Goal: Book appointment/travel/reservation

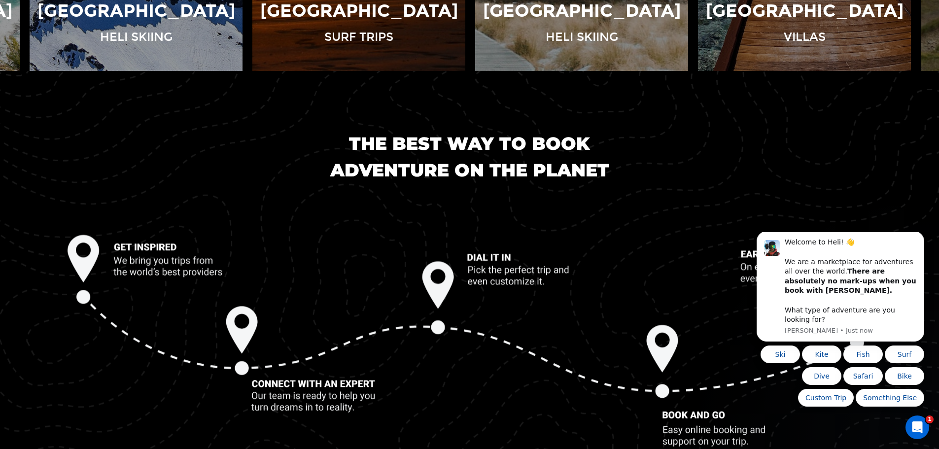
scroll to position [1084, 0]
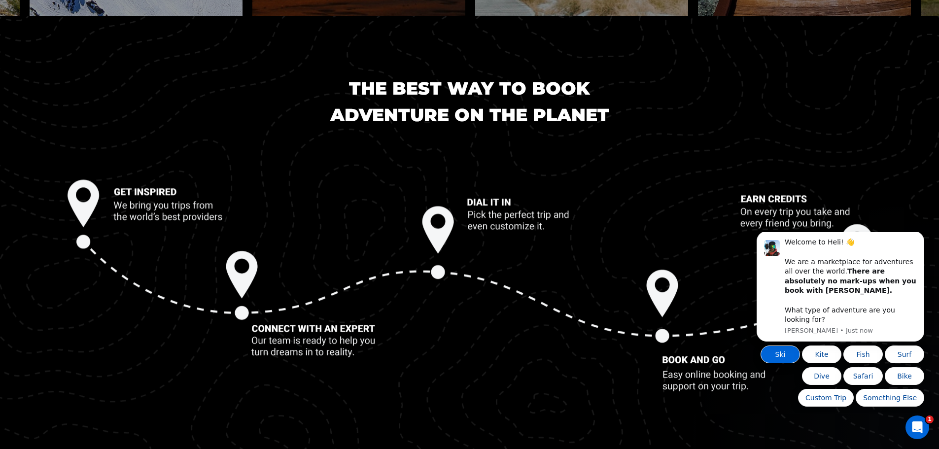
click at [783, 352] on button "Ski" at bounding box center [779, 354] width 39 height 18
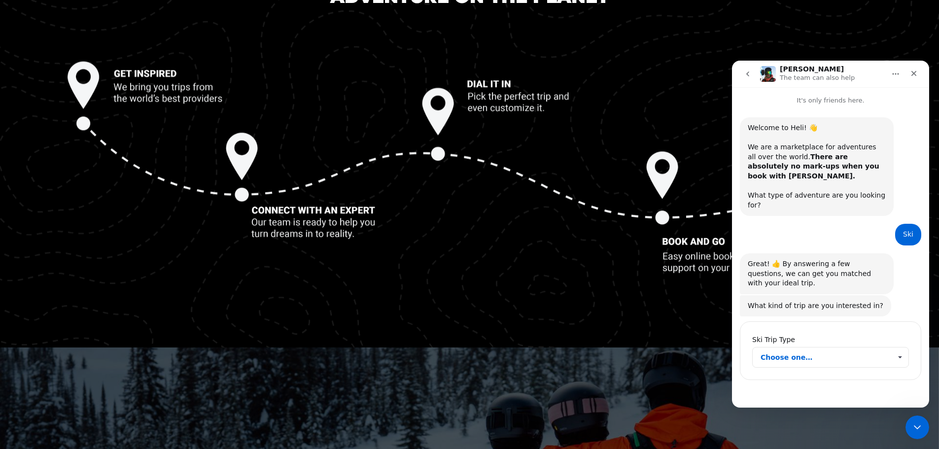
scroll to position [1232, 0]
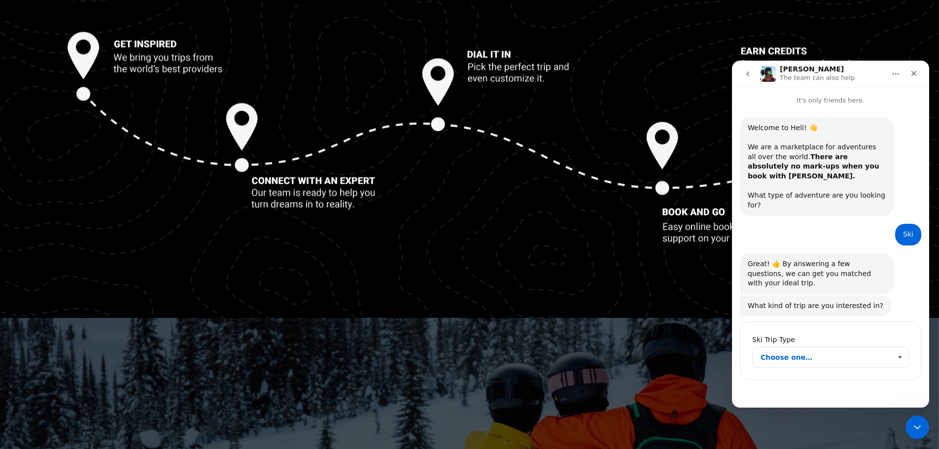
click at [843, 347] on span "Choose one…" at bounding box center [825, 357] width 131 height 20
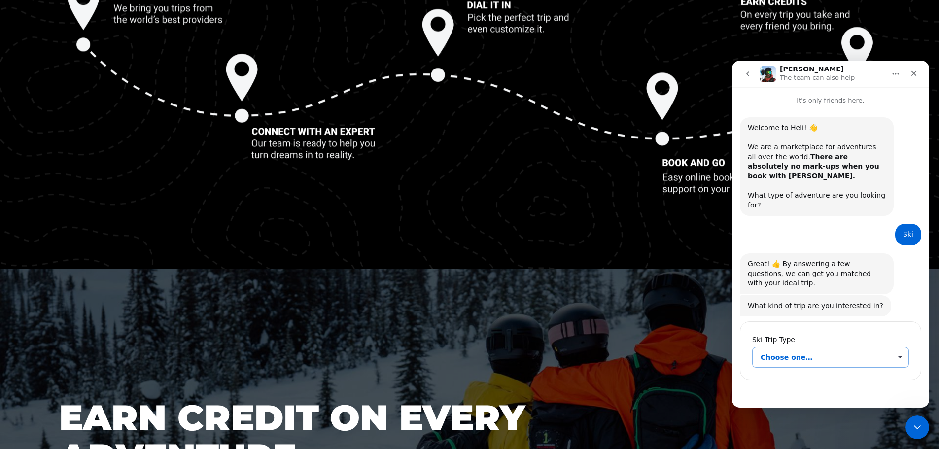
click at [900, 347] on span "Choose one…" at bounding box center [899, 357] width 17 height 20
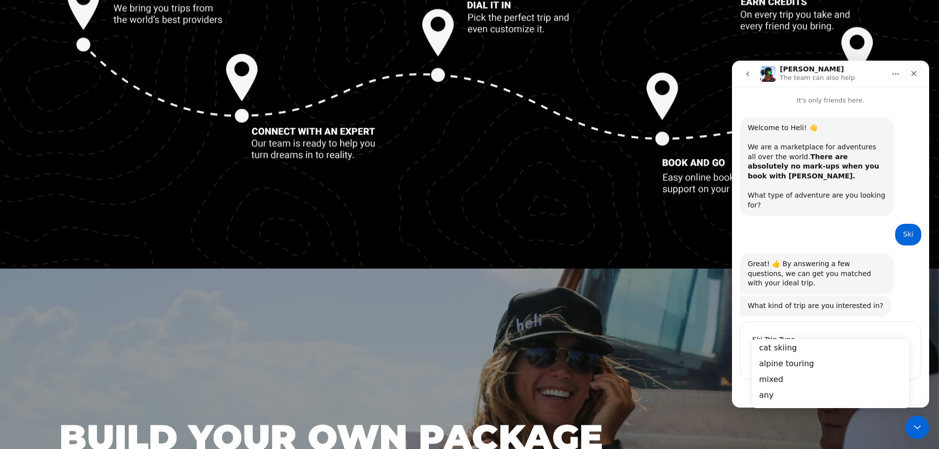
scroll to position [25, 0]
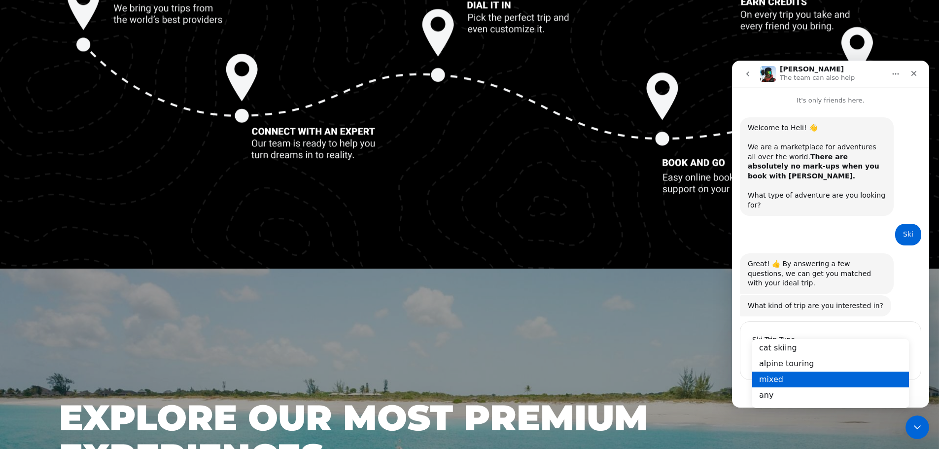
click at [847, 375] on div "mixed" at bounding box center [830, 379] width 157 height 16
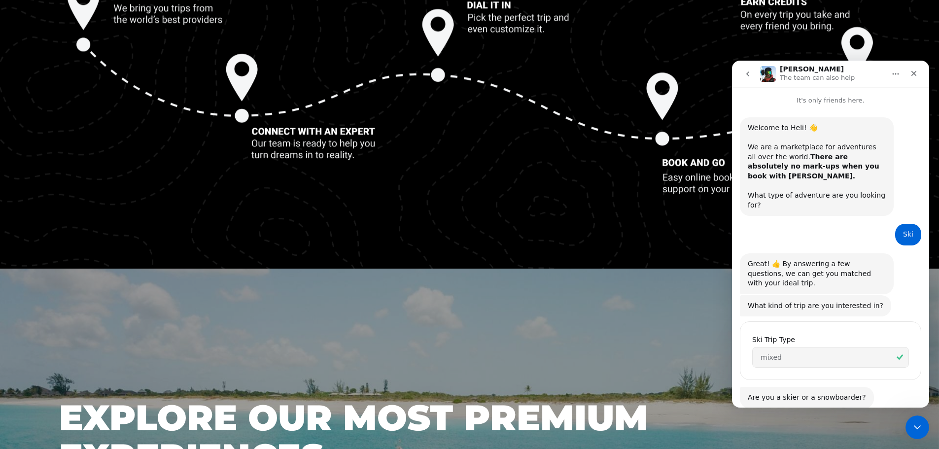
scroll to position [27, 0]
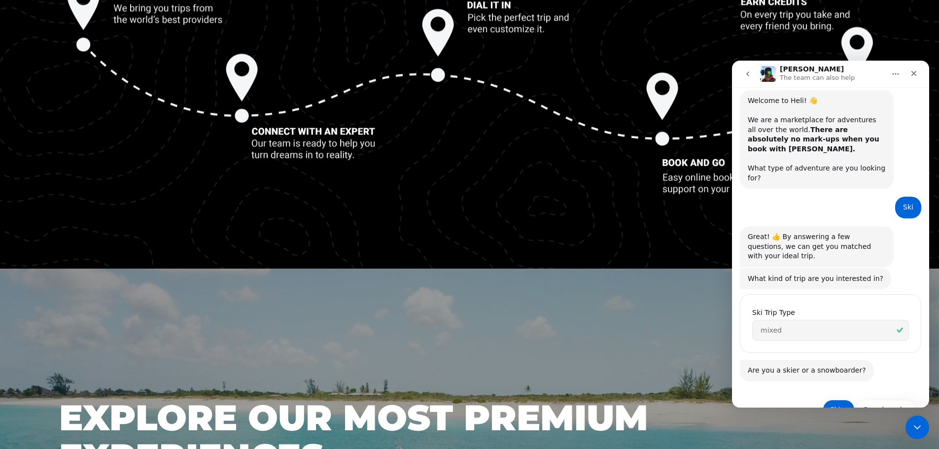
click at [836, 400] on button "Skier" at bounding box center [838, 410] width 32 height 20
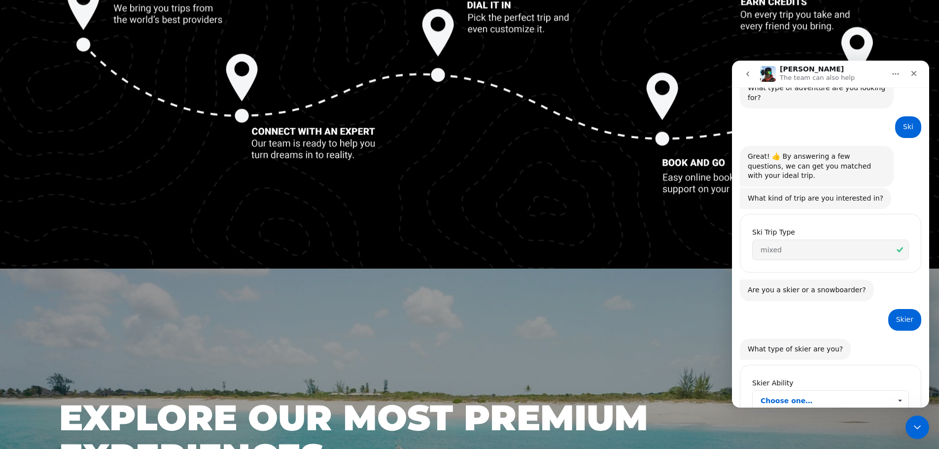
scroll to position [120, 0]
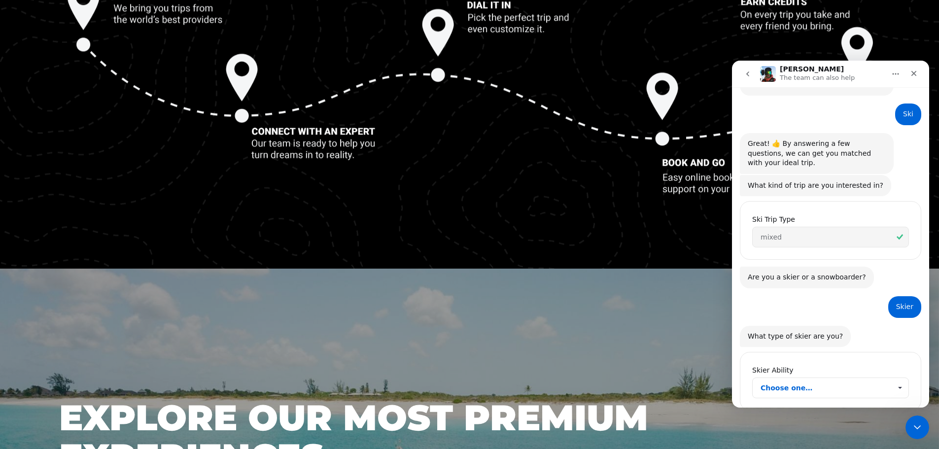
click at [895, 378] on span "Choose one…" at bounding box center [899, 388] width 17 height 20
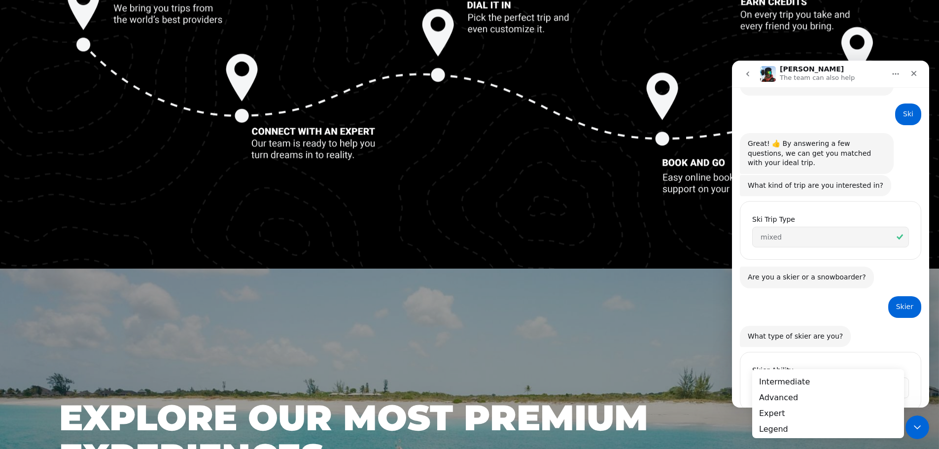
scroll to position [0, 0]
click at [871, 381] on div "Intermediate" at bounding box center [828, 382] width 152 height 16
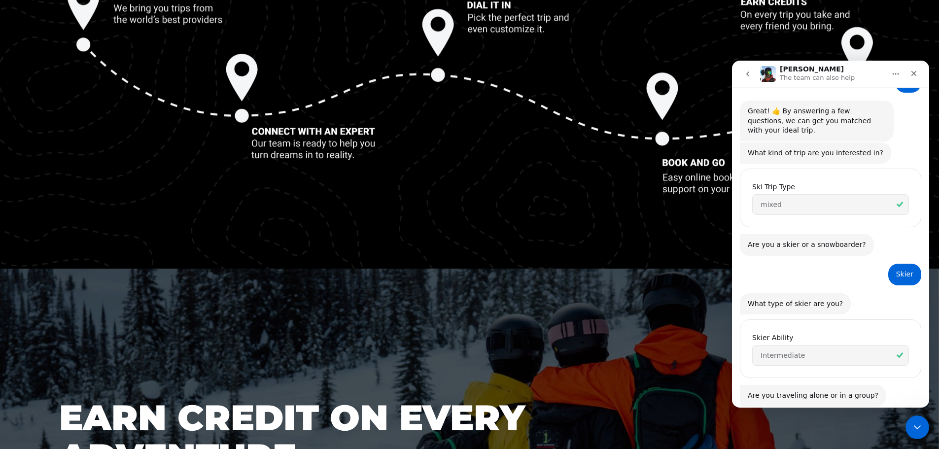
scroll to position [211, 0]
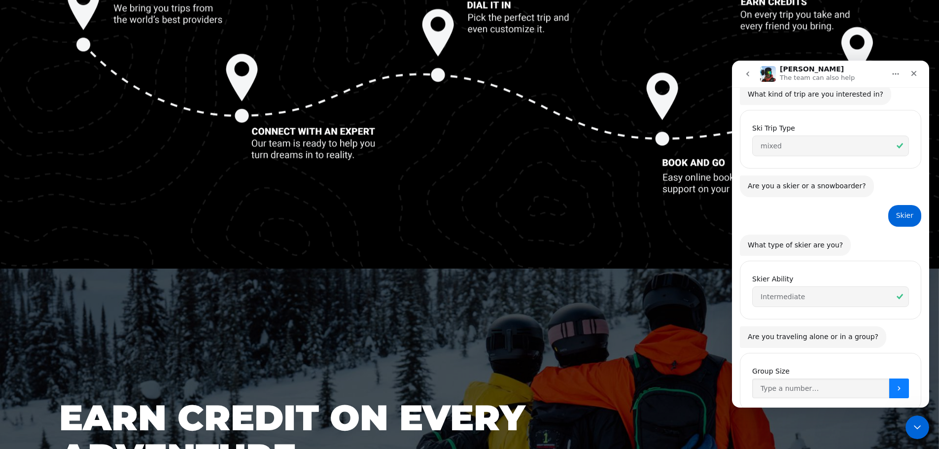
click at [895, 384] on icon "Submit" at bounding box center [899, 388] width 8 height 8
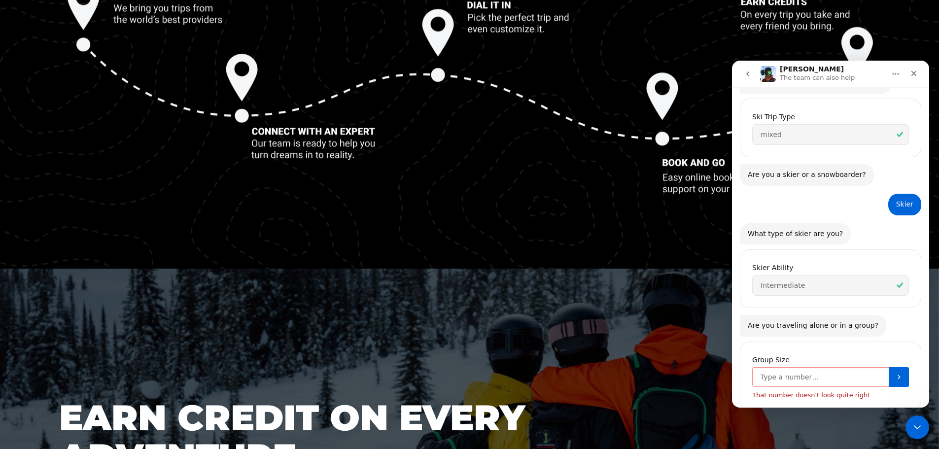
click at [819, 367] on input "Group Size" at bounding box center [820, 377] width 137 height 20
type input "2"
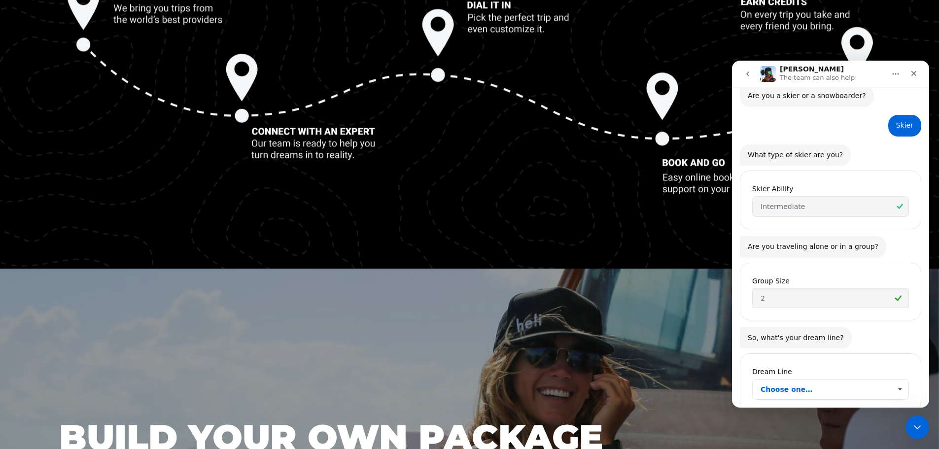
scroll to position [304, 0]
click at [892, 377] on span "Choose one…" at bounding box center [899, 387] width 17 height 20
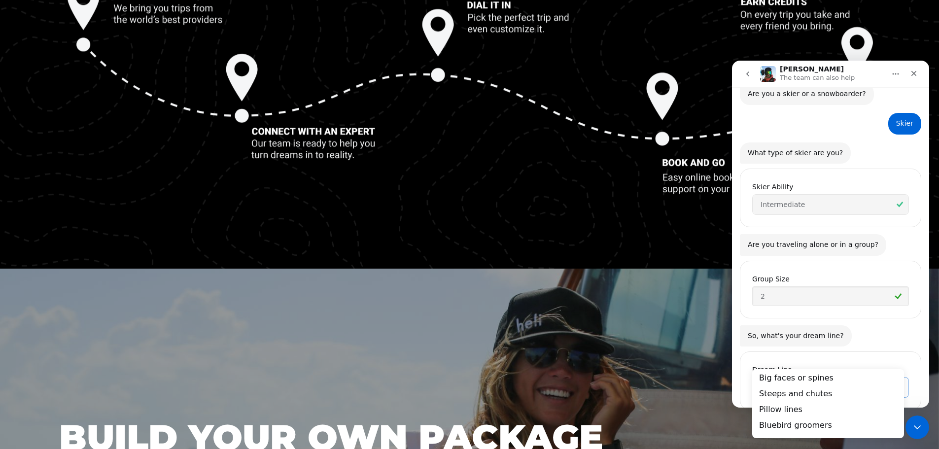
scroll to position [40, 0]
click at [820, 422] on div "Bluebird groomers" at bounding box center [828, 425] width 152 height 16
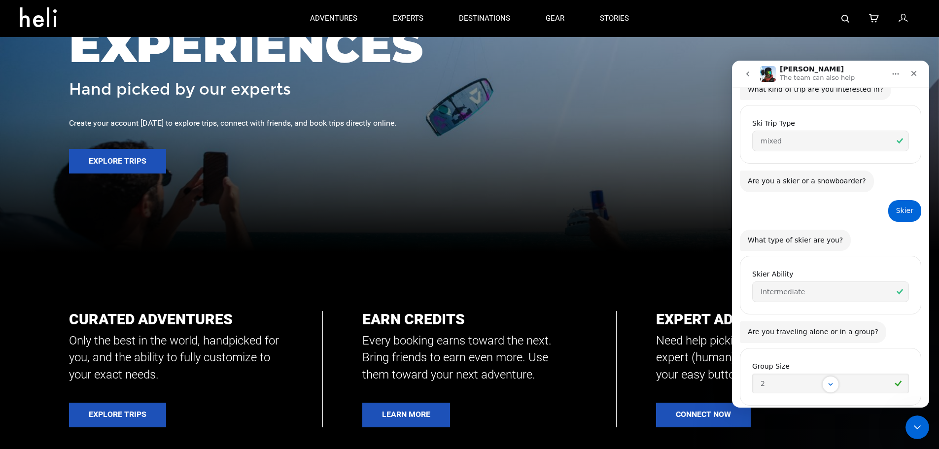
scroll to position [0, 0]
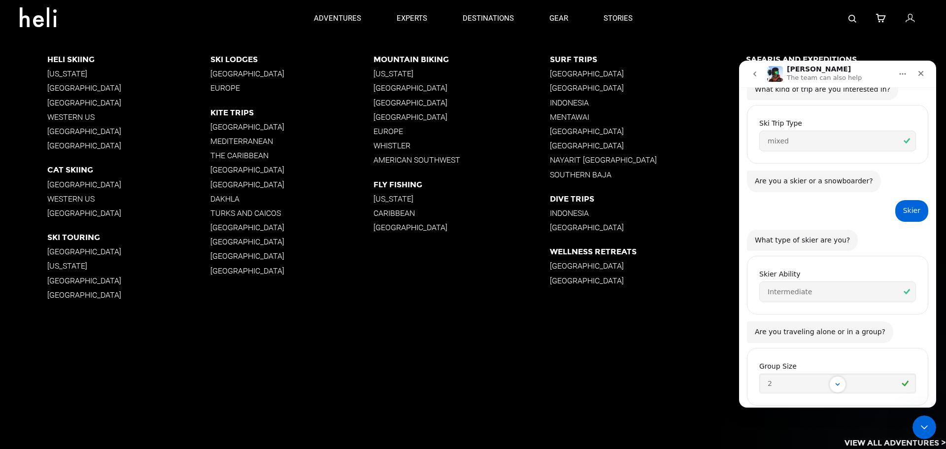
click at [101, 279] on p "[GEOGRAPHIC_DATA]" at bounding box center [128, 280] width 163 height 9
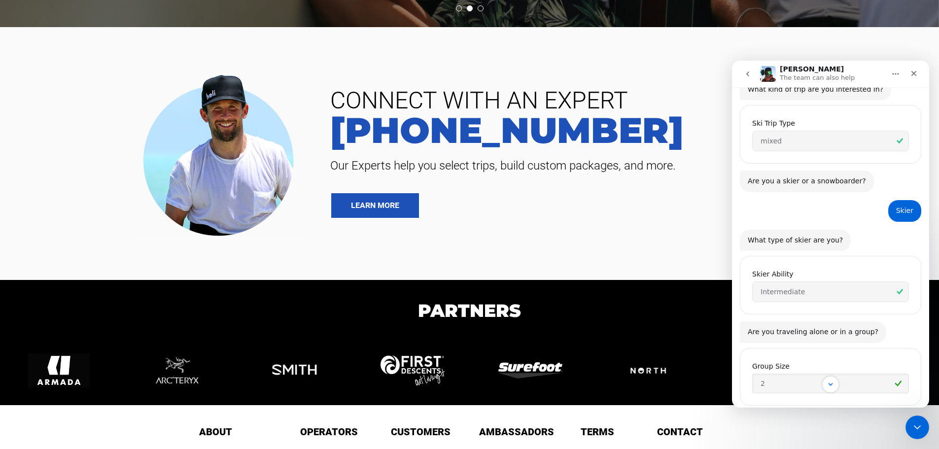
scroll to position [2463, 0]
